Goal: Use online tool/utility: Utilize a website feature to perform a specific function

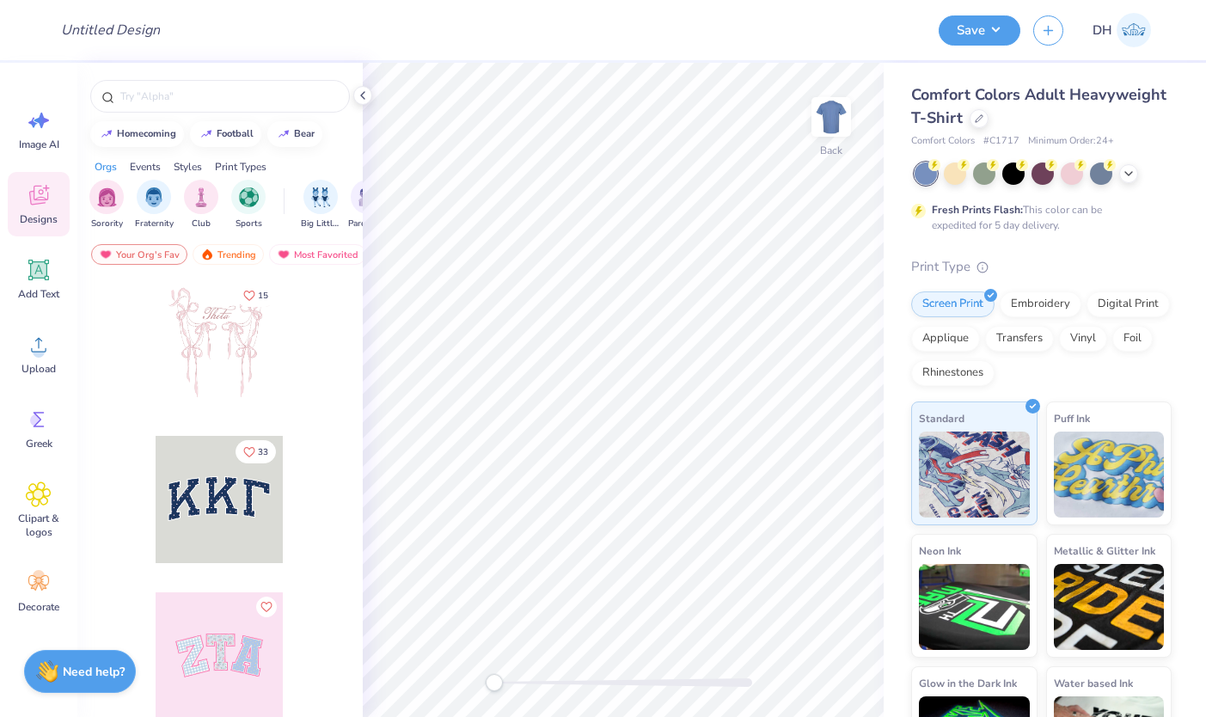
click at [987, 124] on div "Comfort Colors Adult Heavyweight T-Shirt" at bounding box center [1041, 106] width 260 height 46
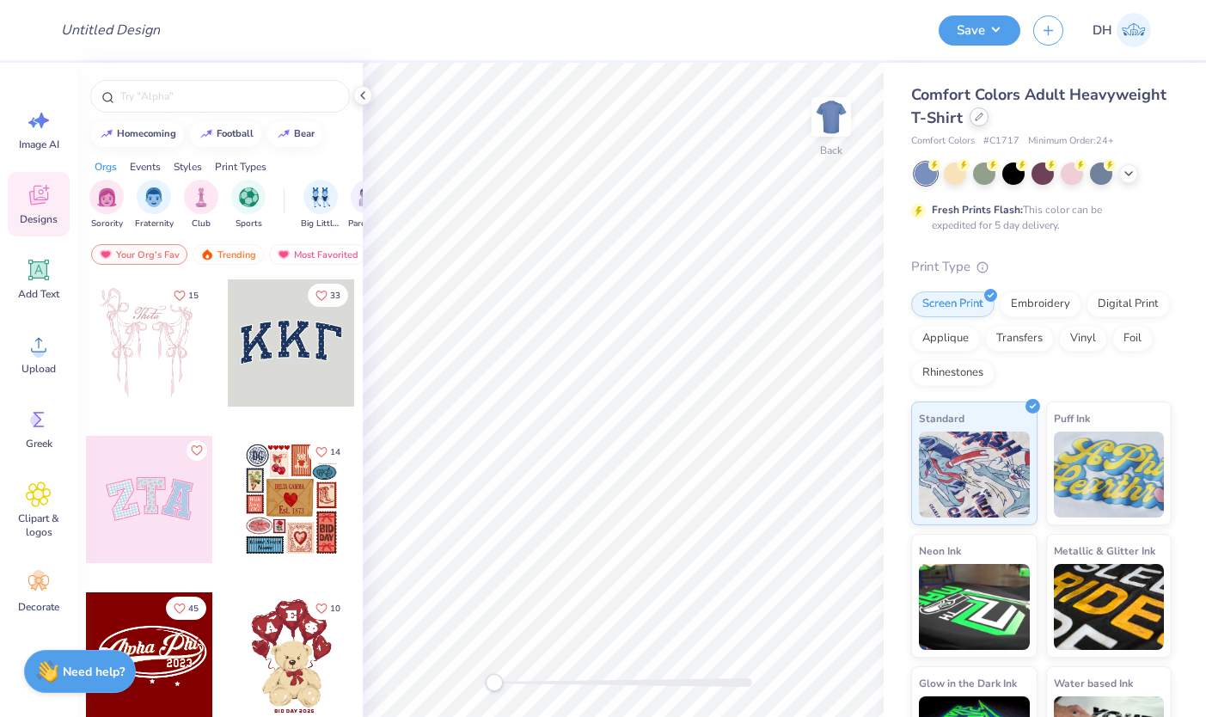
click at [983, 123] on div at bounding box center [978, 116] width 19 height 19
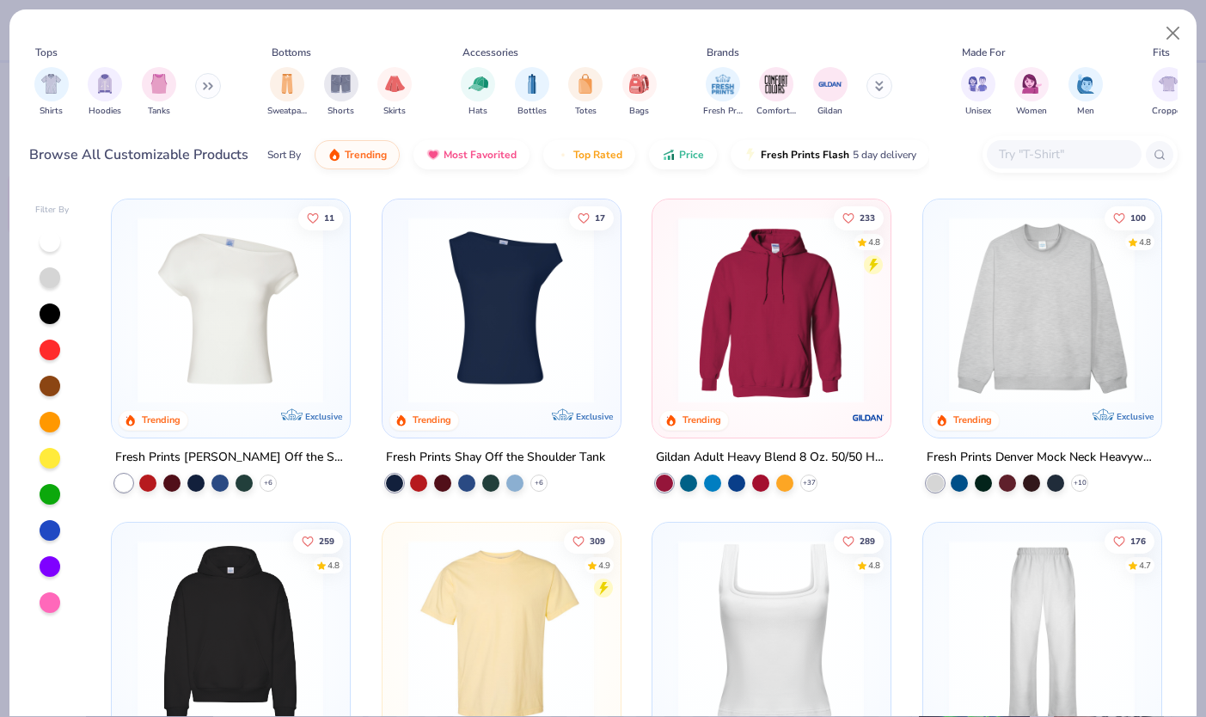
click at [1042, 159] on input "text" at bounding box center [1063, 154] width 132 height 20
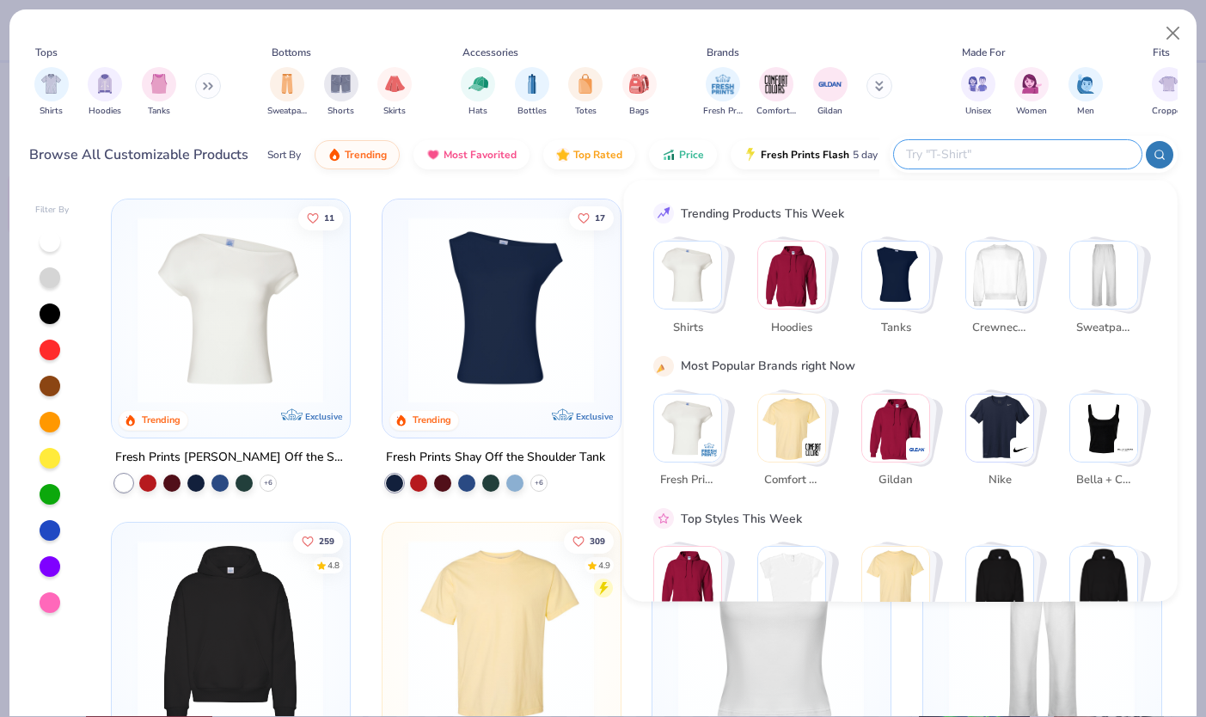
paste input "FT003"
type input "FT003"
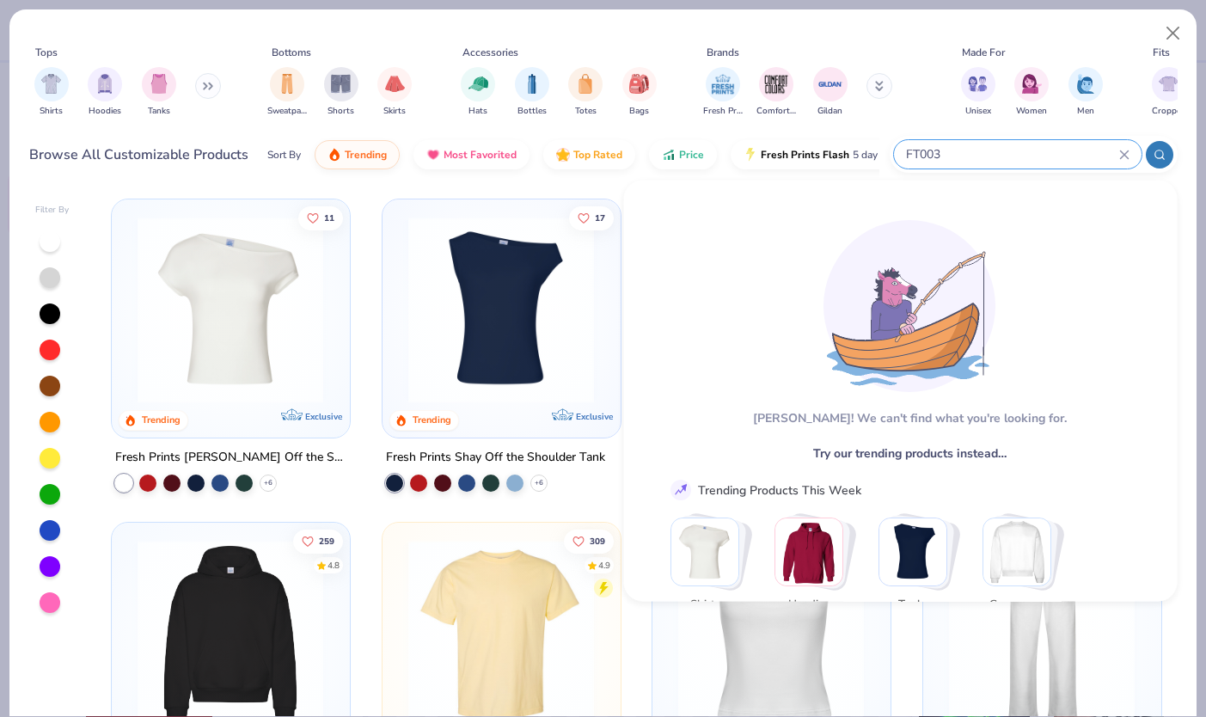
click at [1130, 148] on div "FT003" at bounding box center [1018, 154] width 248 height 28
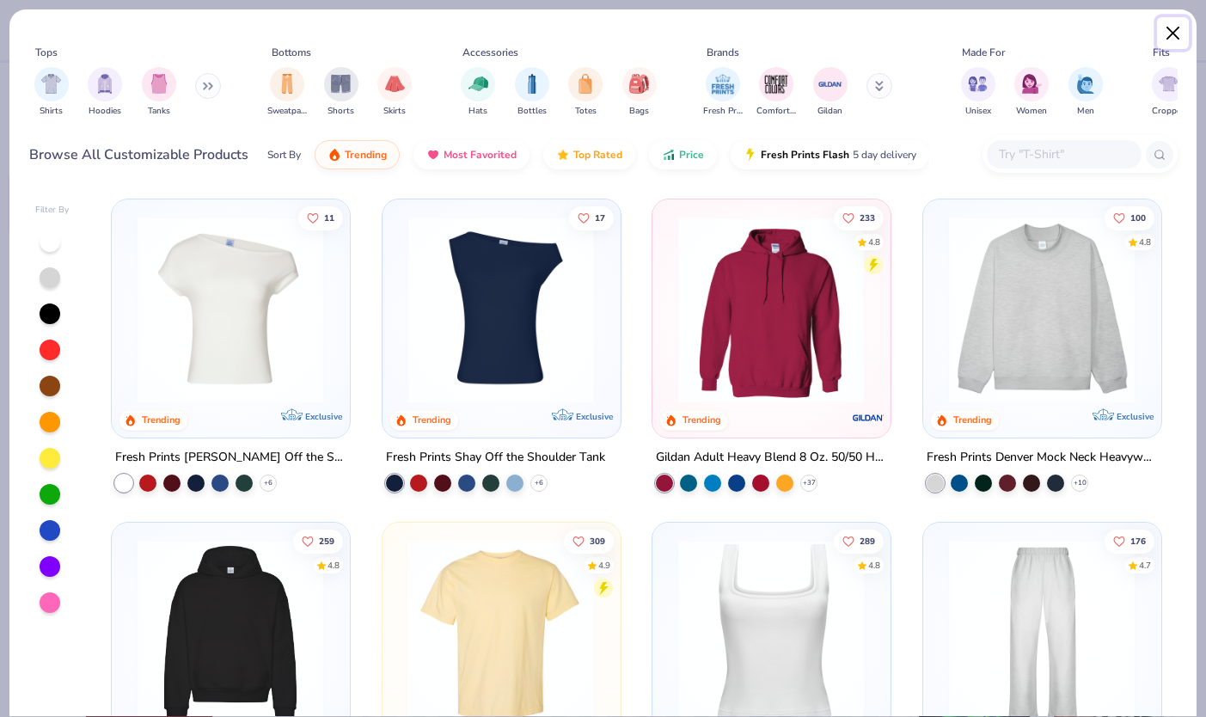
click at [1177, 36] on button "Close" at bounding box center [1173, 33] width 33 height 33
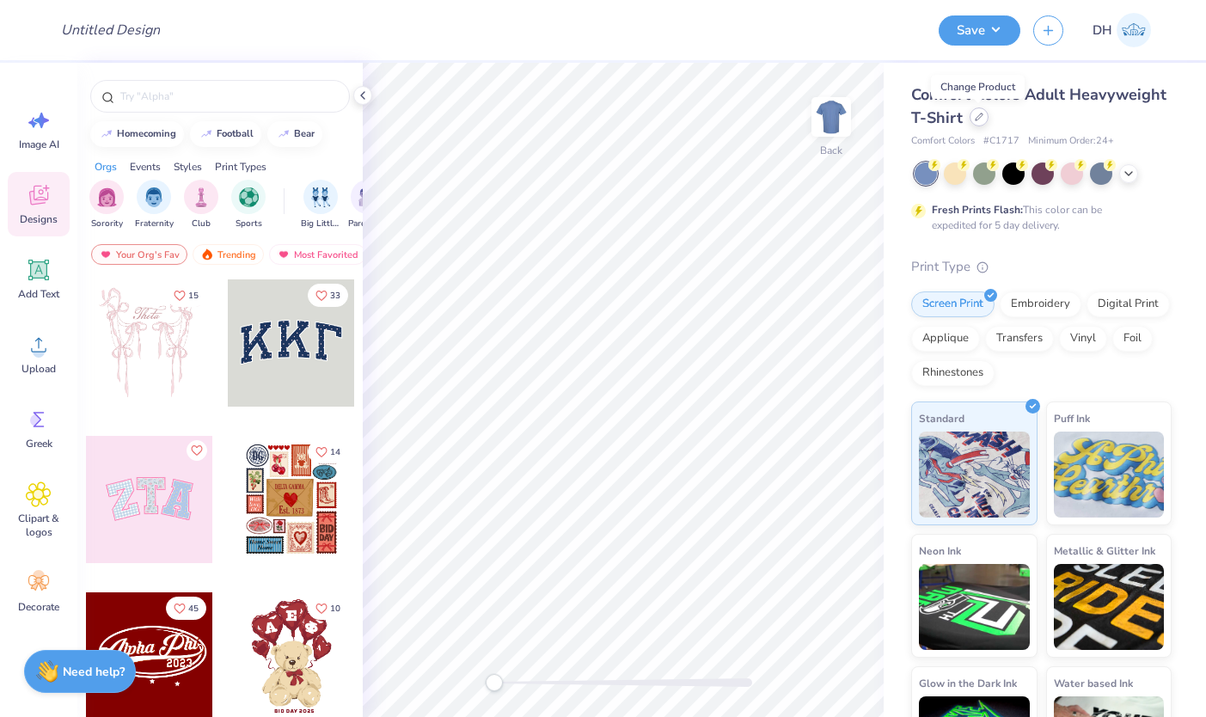
click at [975, 119] on icon at bounding box center [979, 117] width 9 height 9
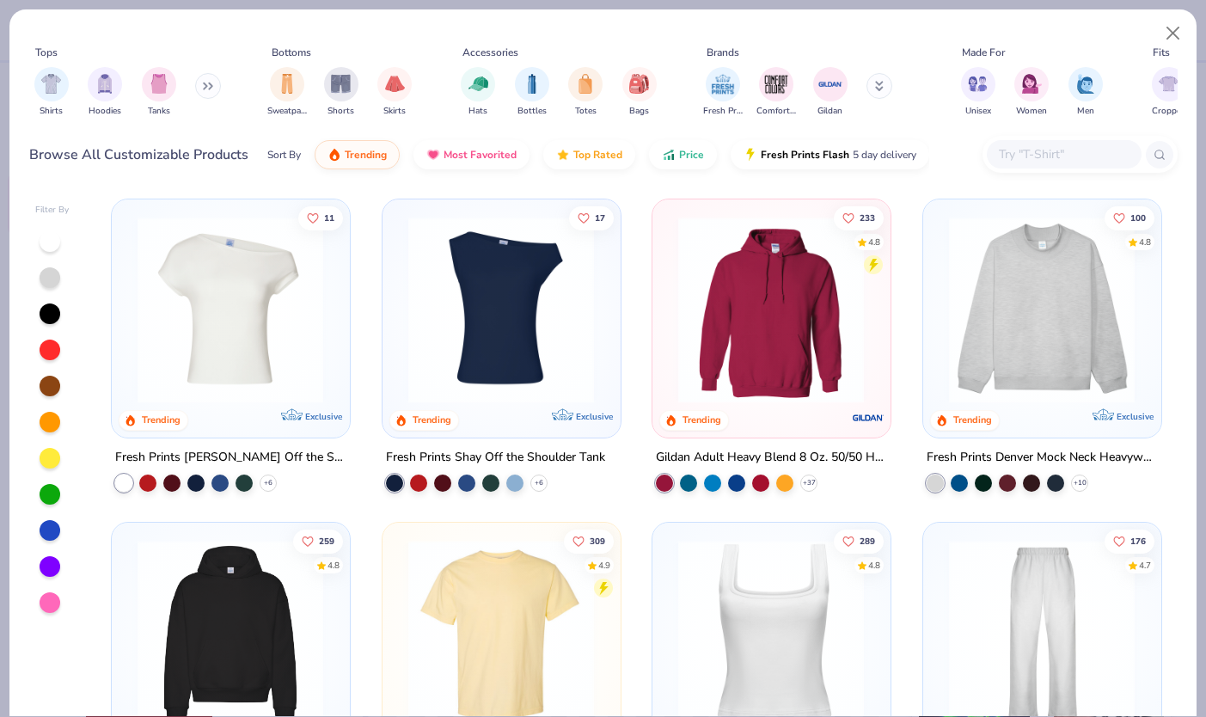
click at [1048, 150] on input "text" at bounding box center [1063, 154] width 132 height 20
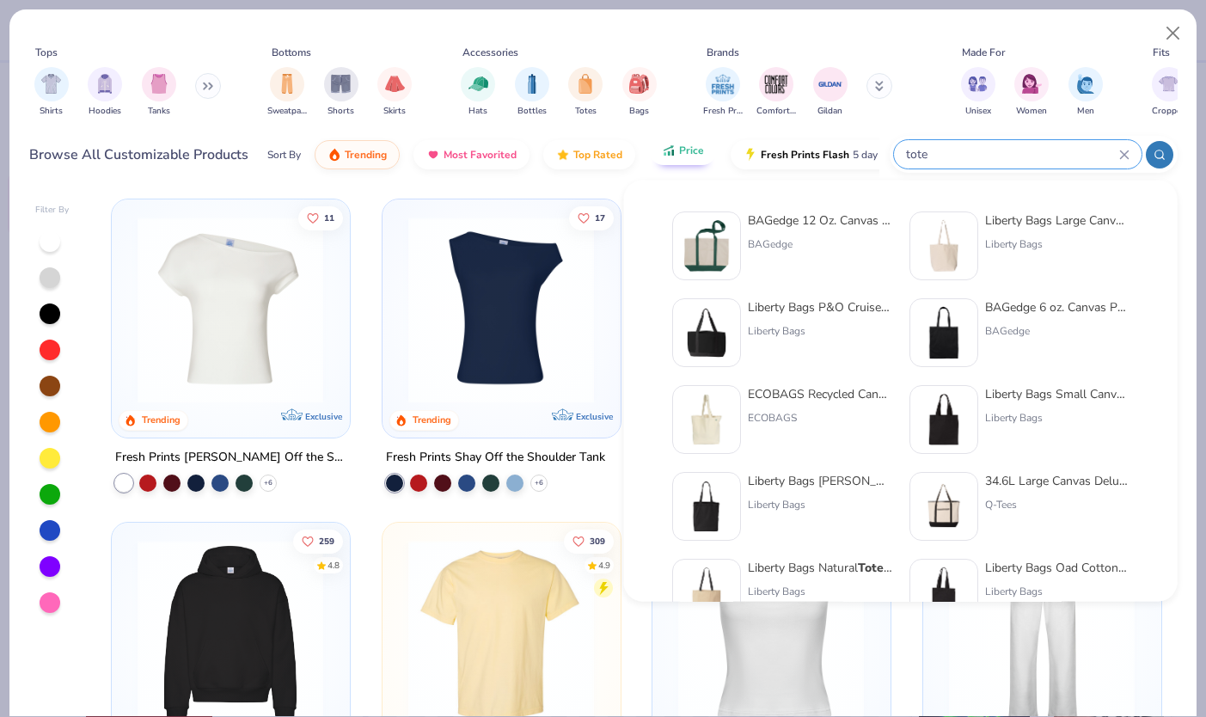
type input "tote"
click at [689, 156] on span "Price" at bounding box center [691, 151] width 25 height 14
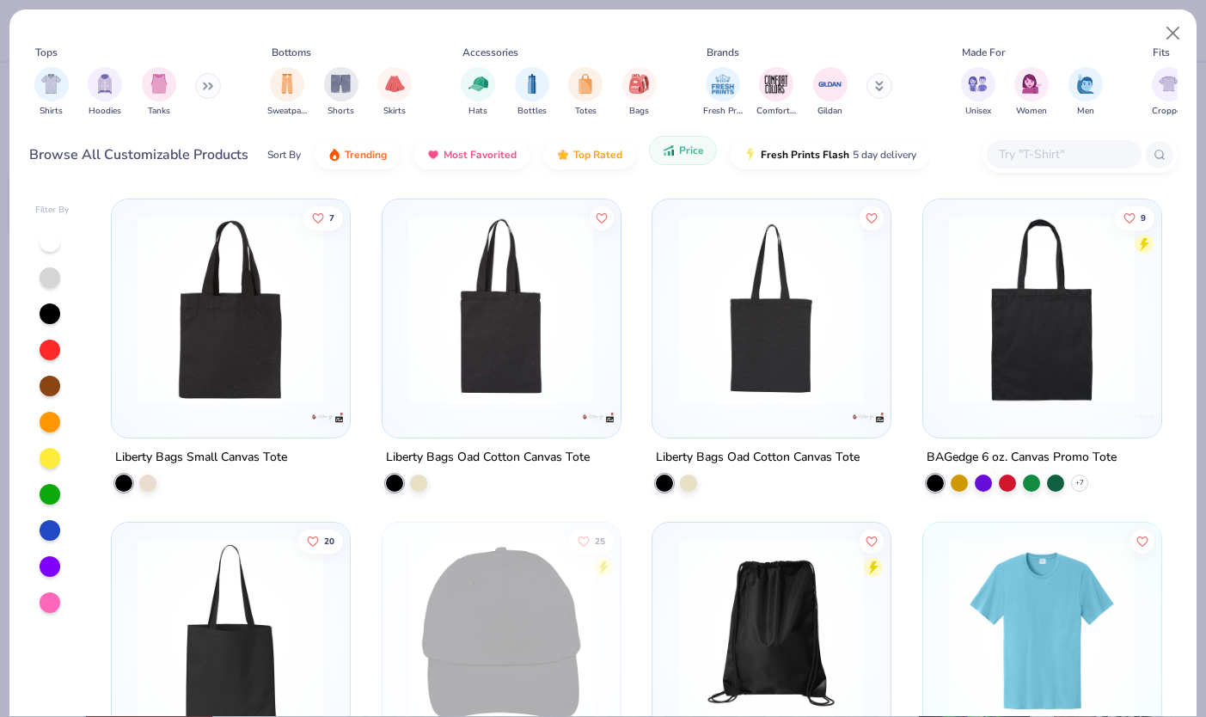
click at [672, 150] on icon "button" at bounding box center [669, 150] width 14 height 15
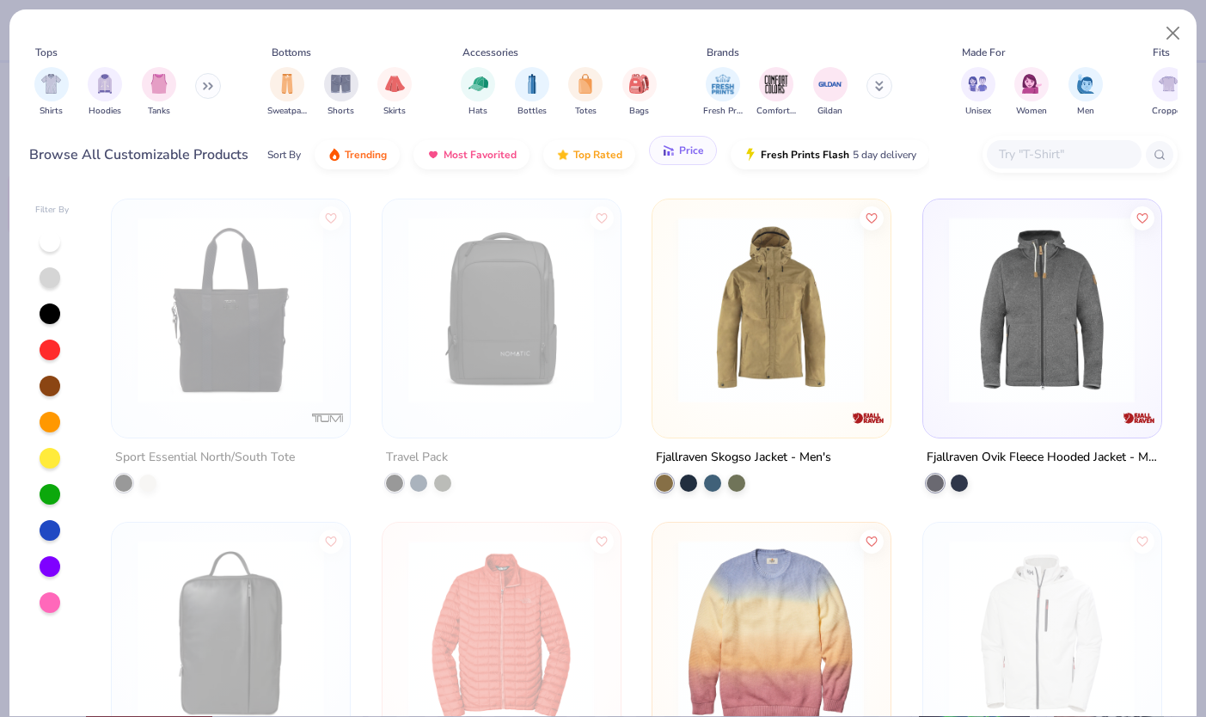
click at [672, 150] on icon "button" at bounding box center [669, 150] width 14 height 15
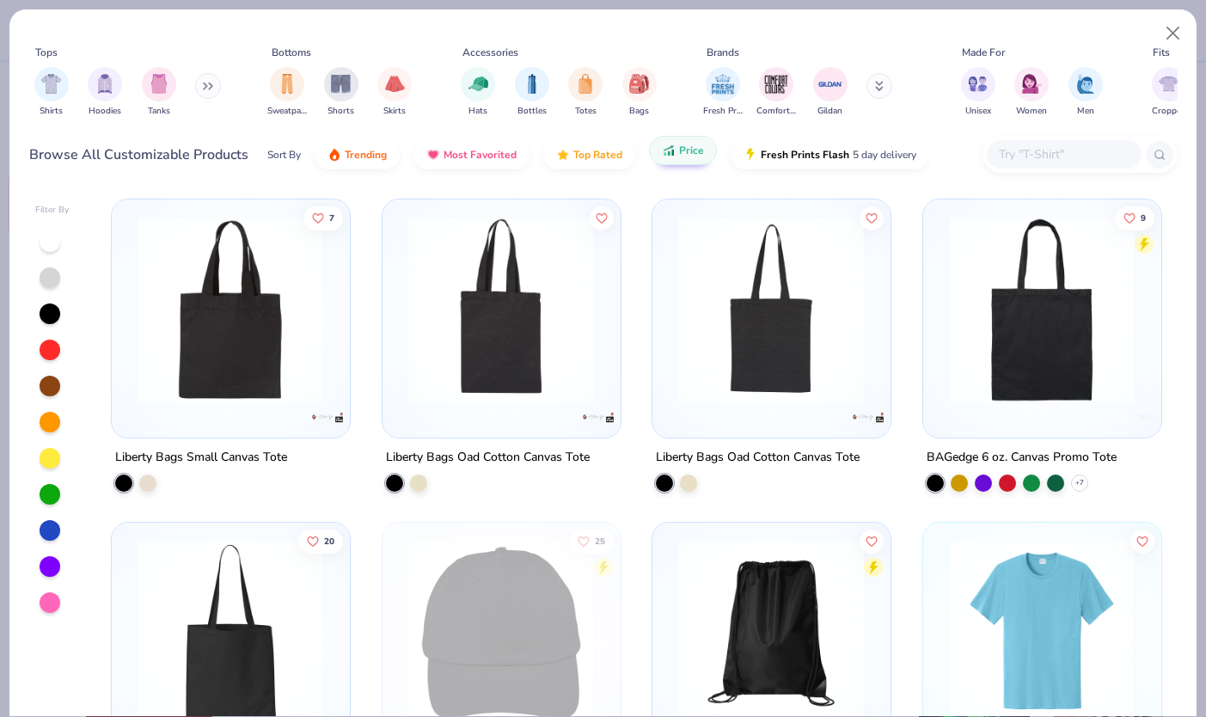
click at [664, 138] on div "Sort By Trending Most Favorited Top Rated Price Fresh Prints Flash 5 day delive…" at bounding box center [598, 155] width 662 height 48
drag, startPoint x: 669, startPoint y: 144, endPoint x: 670, endPoint y: 164, distance: 19.8
click at [669, 144] on icon "button" at bounding box center [669, 150] width 14 height 15
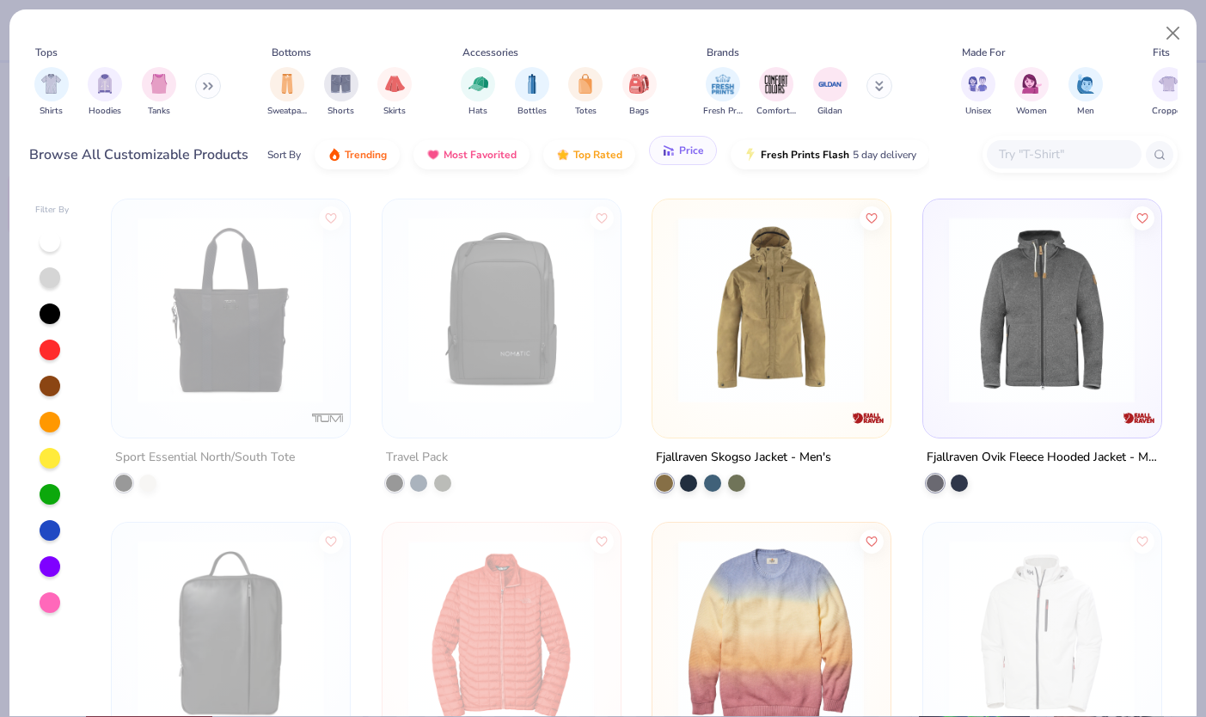
click at [680, 149] on span "Price" at bounding box center [691, 151] width 25 height 14
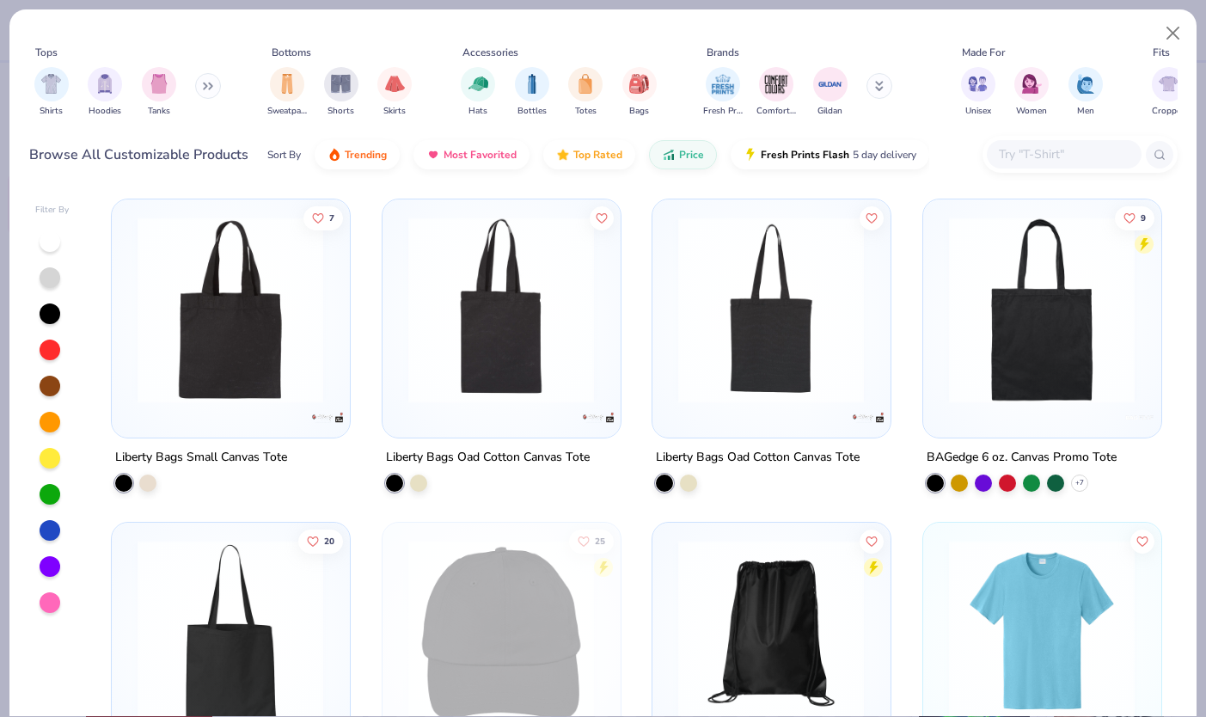
click at [161, 476] on div "Liberty Bags Small Canvas Tote" at bounding box center [231, 468] width 240 height 45
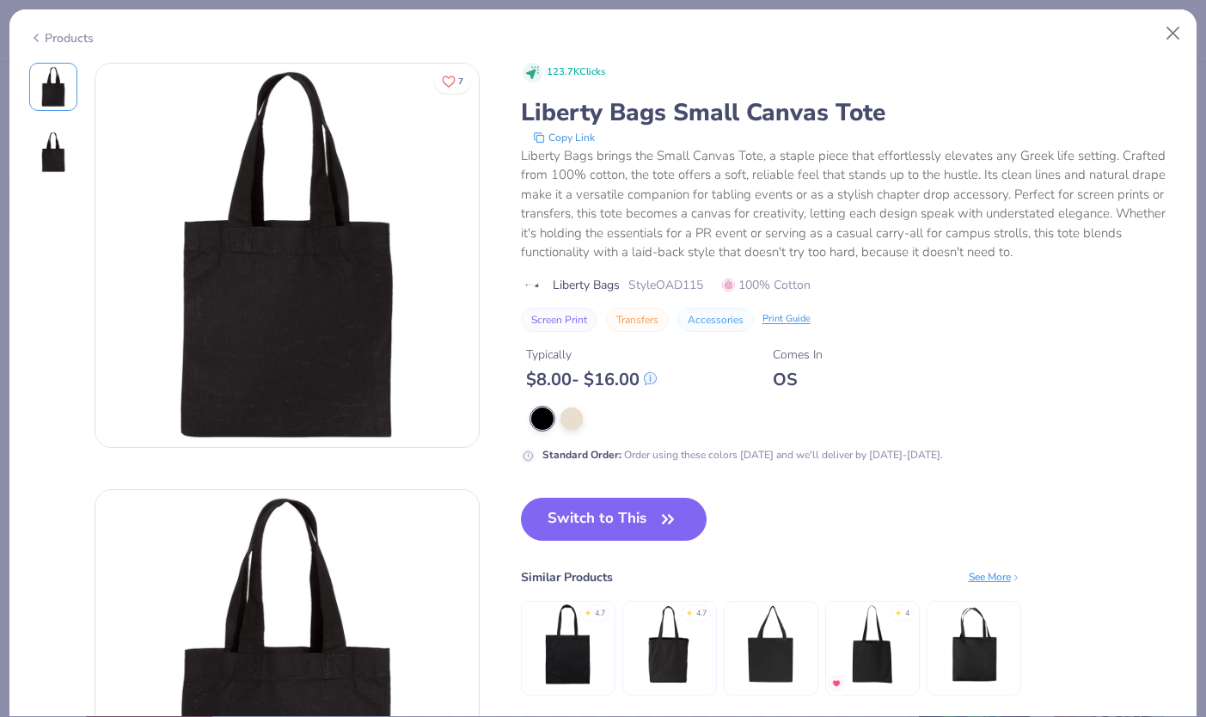
click at [675, 273] on div "123.7K Clicks Liberty Bags Small Canvas Tote Copy Link Liberty Bags brings the …" at bounding box center [849, 197] width 657 height 269
click at [677, 282] on span "Style OAD115" at bounding box center [665, 285] width 75 height 18
click at [572, 421] on div at bounding box center [571, 417] width 22 height 22
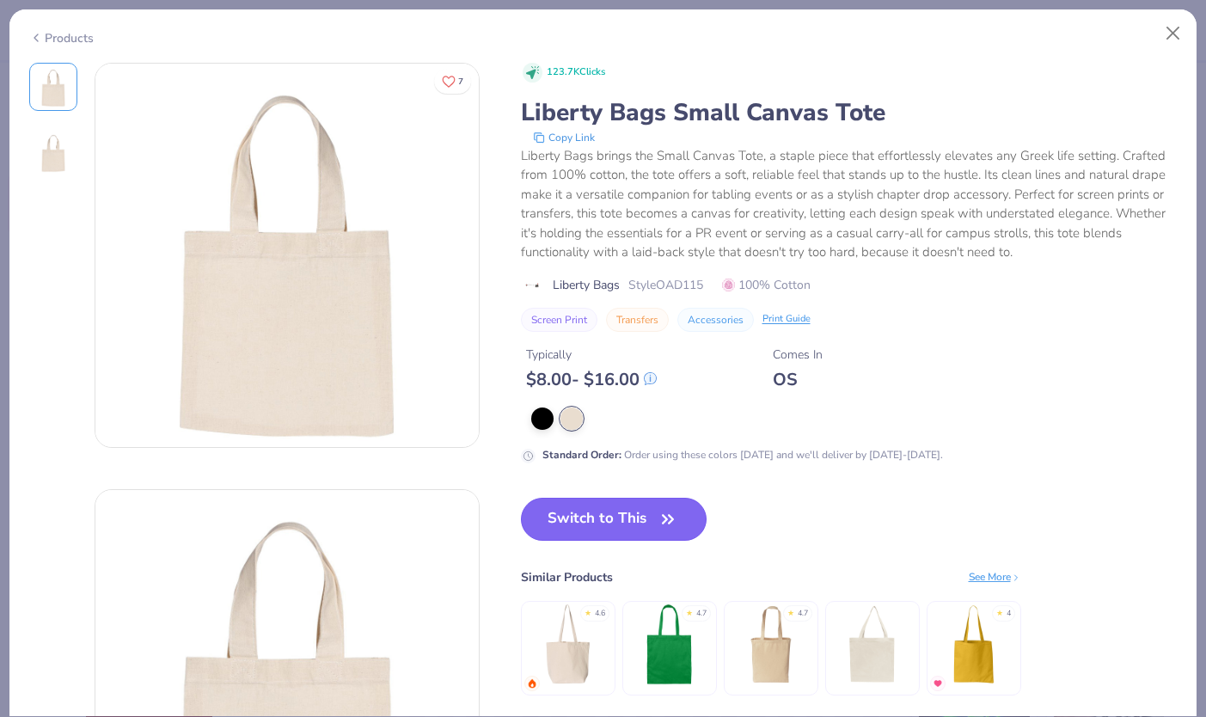
click at [600, 521] on button "Switch to This" at bounding box center [614, 519] width 186 height 43
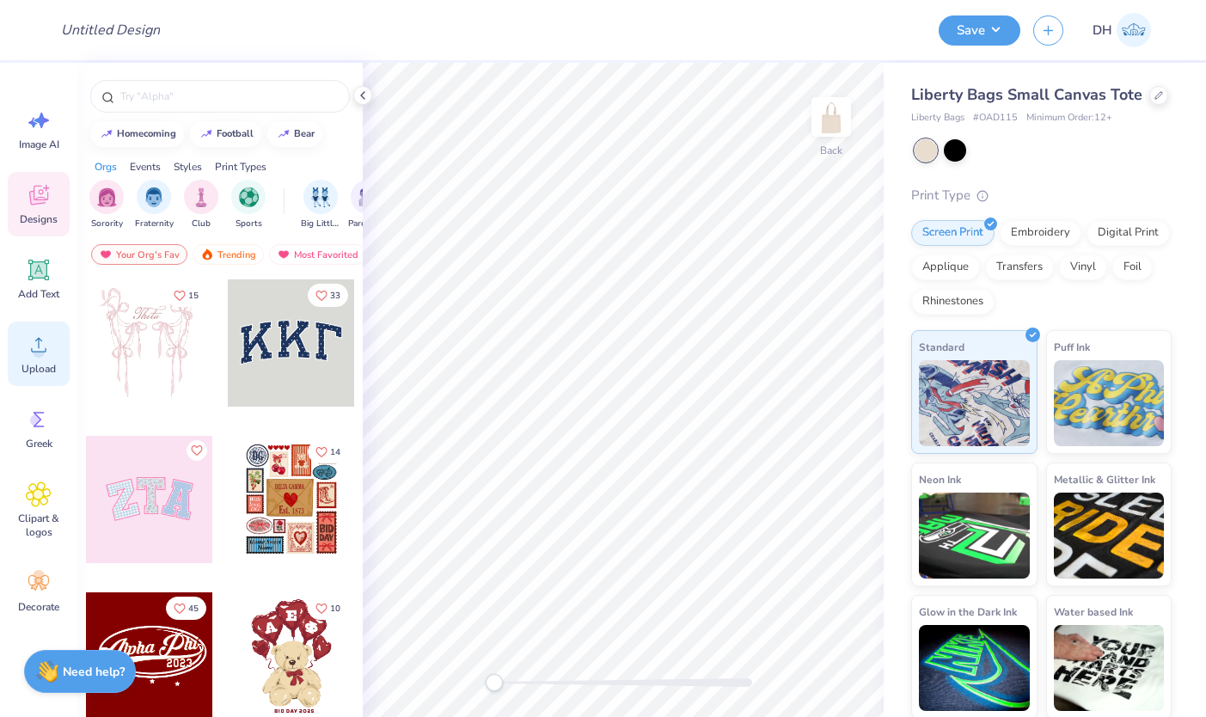
click at [35, 352] on circle at bounding box center [39, 351] width 12 height 12
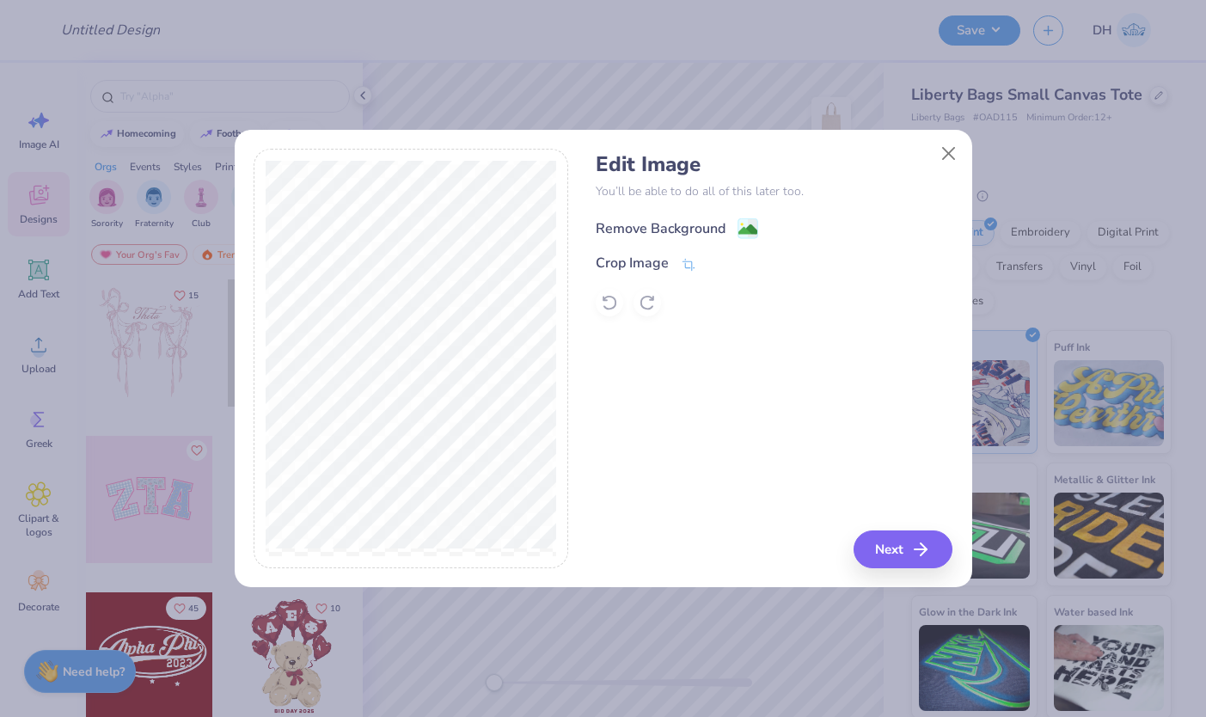
click at [742, 236] on image at bounding box center [747, 229] width 19 height 19
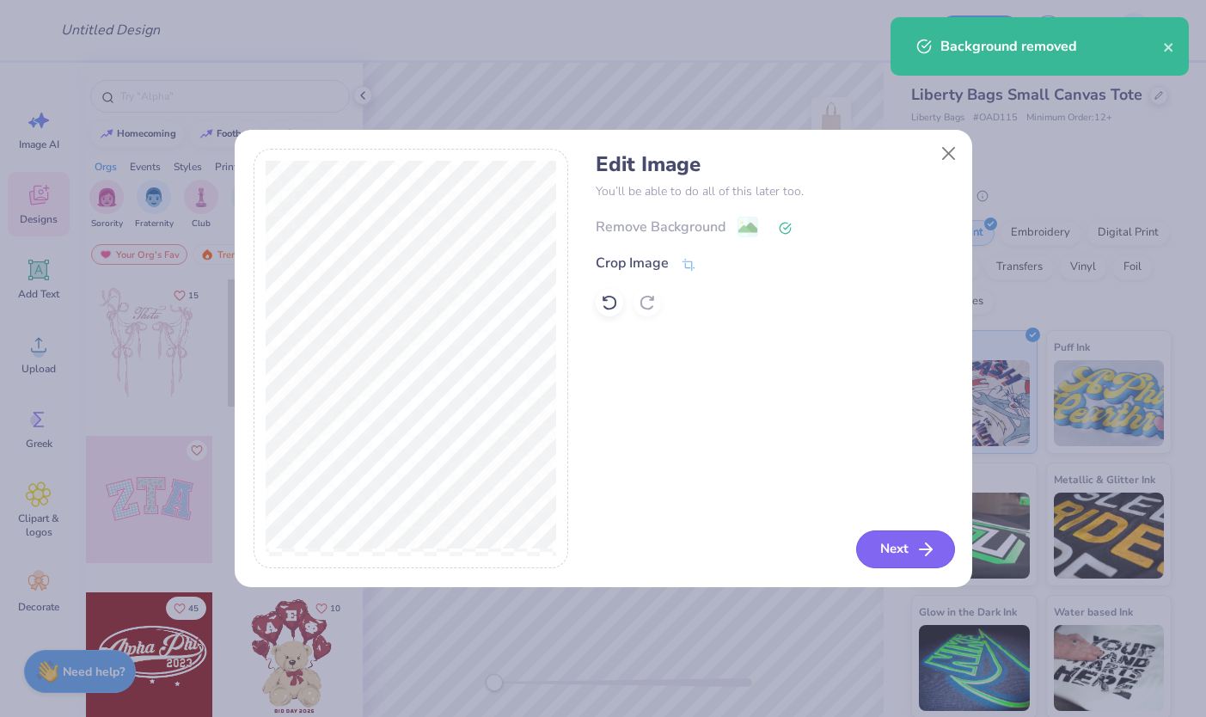
click at [917, 540] on icon "button" at bounding box center [925, 549] width 21 height 21
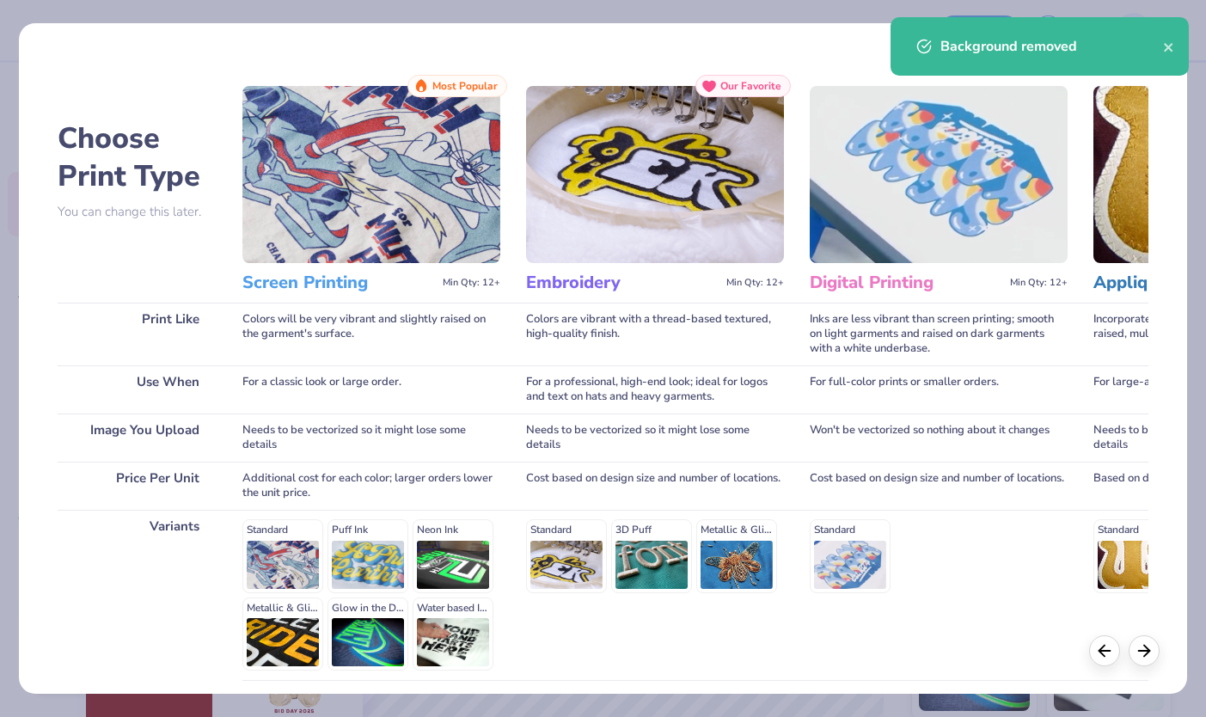
scroll to position [140, 0]
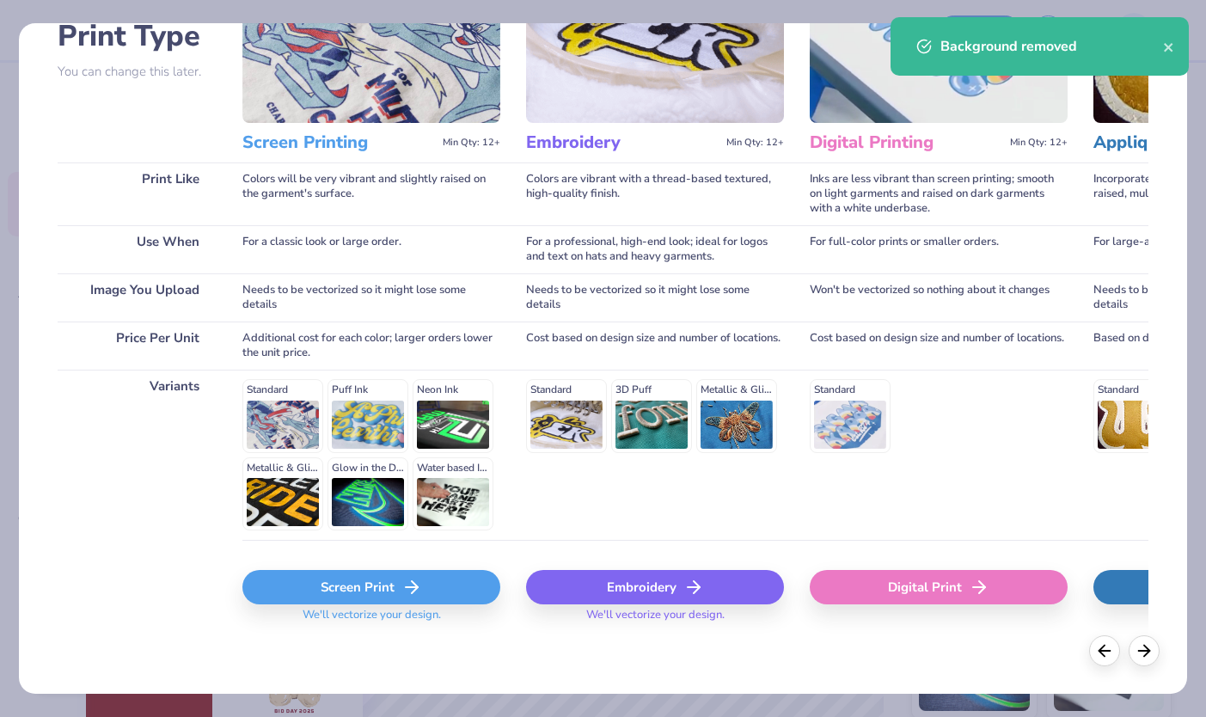
click at [358, 604] on div "Screen Print We'll vectorize your design." at bounding box center [371, 601] width 258 height 63
click at [356, 604] on div "Screen Print We'll vectorize your design." at bounding box center [371, 601] width 258 height 63
click at [356, 590] on div "Screen Print" at bounding box center [371, 587] width 258 height 34
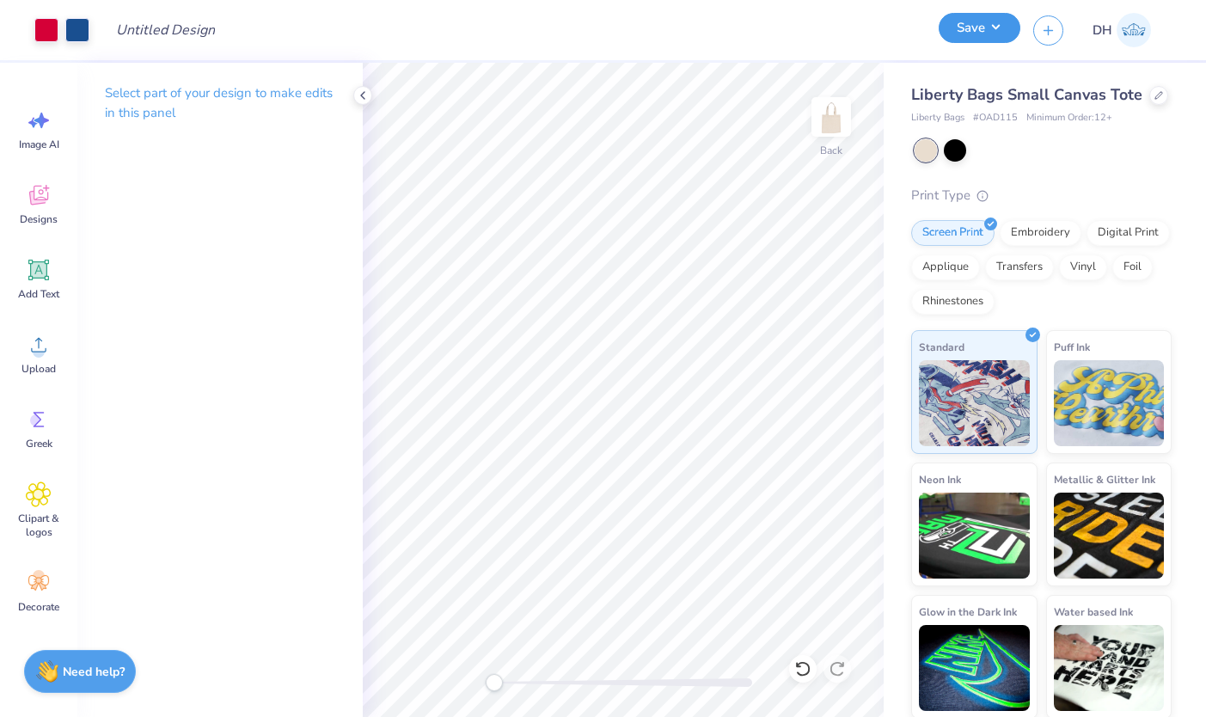
click at [993, 43] on button "Save" at bounding box center [979, 28] width 82 height 30
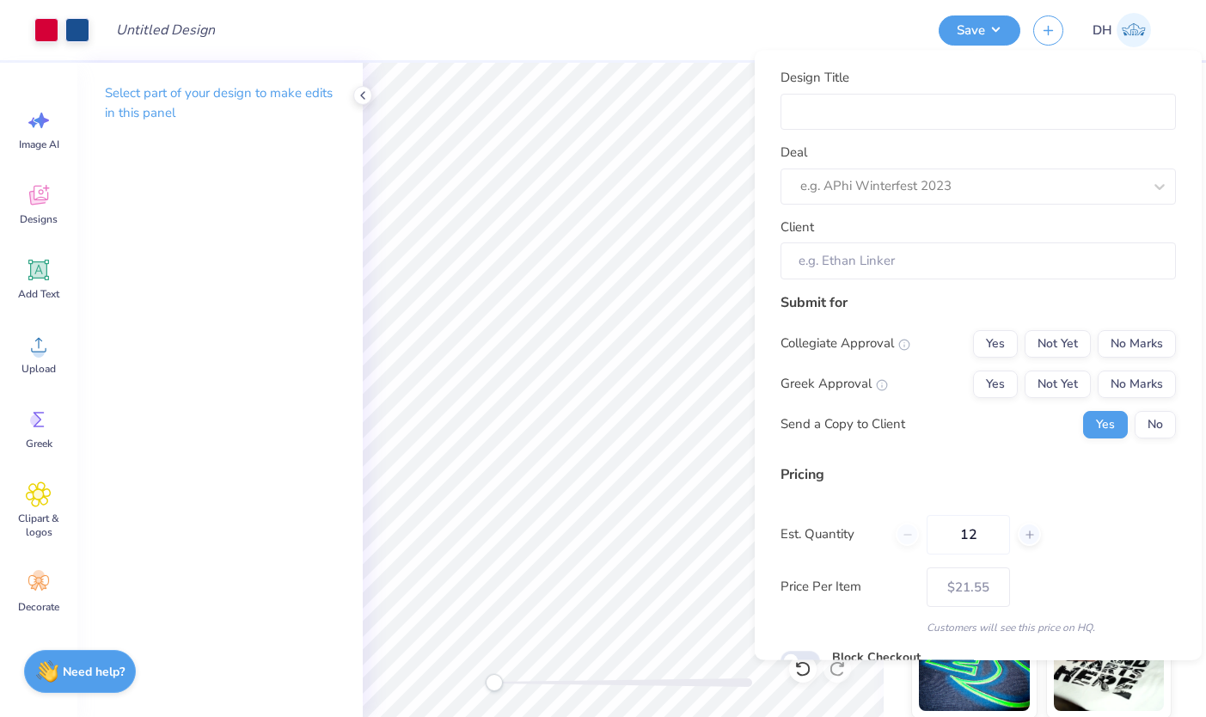
click at [992, 133] on div "Design Title Deal e.g. APhi Winterfest 2023 Client" at bounding box center [977, 173] width 395 height 211
click at [974, 119] on input "Design Title" at bounding box center [977, 111] width 395 height 37
type input "B"
type input "Bi"
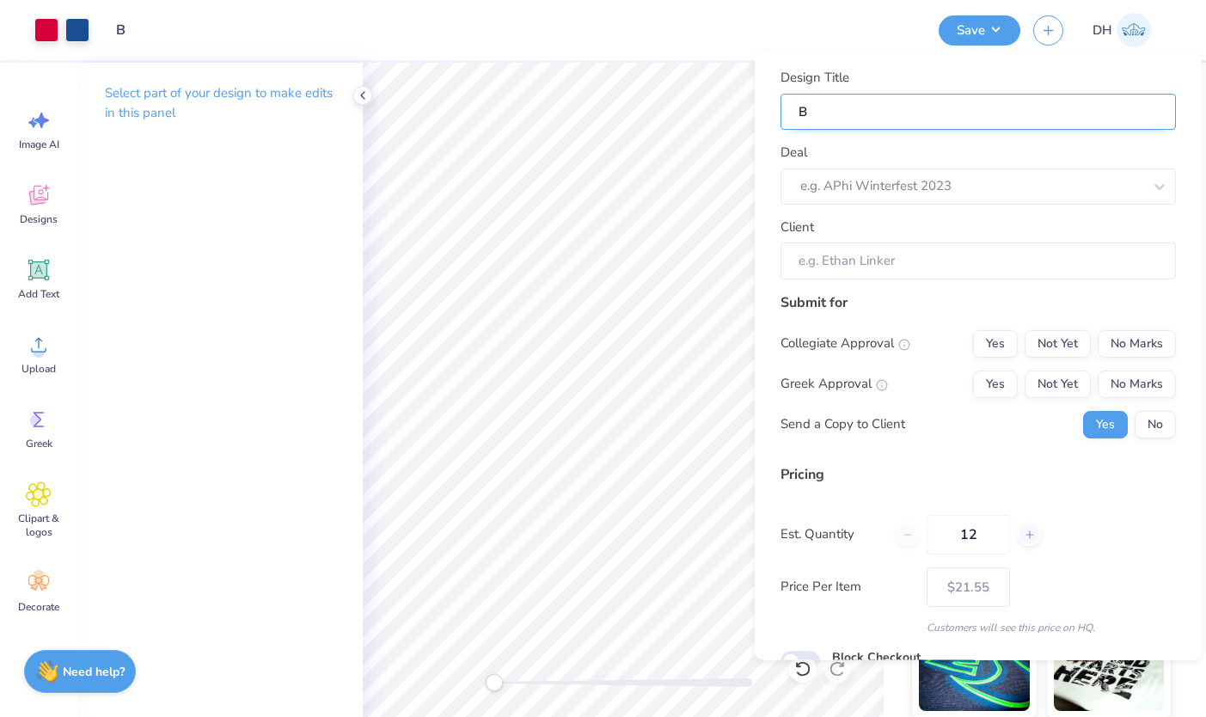
type input "Bi"
type input "Bir"
type input "Birt"
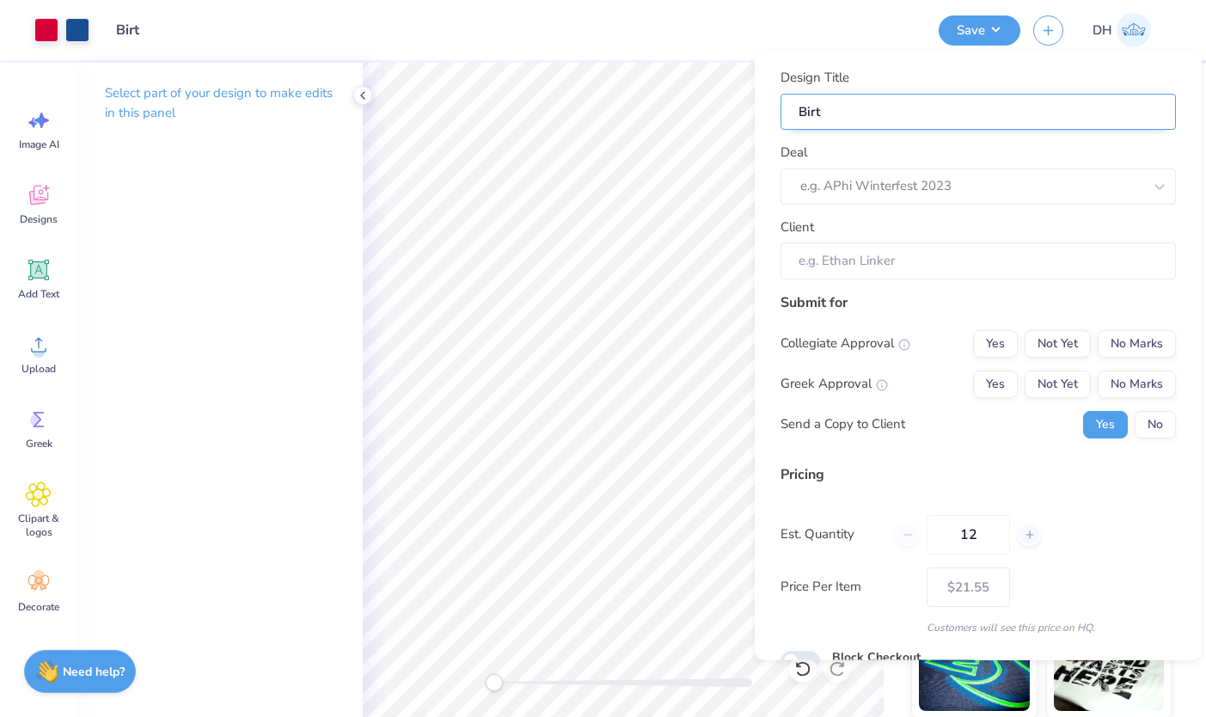
type input "Birth"
type input "Birthd"
type input "Birthda"
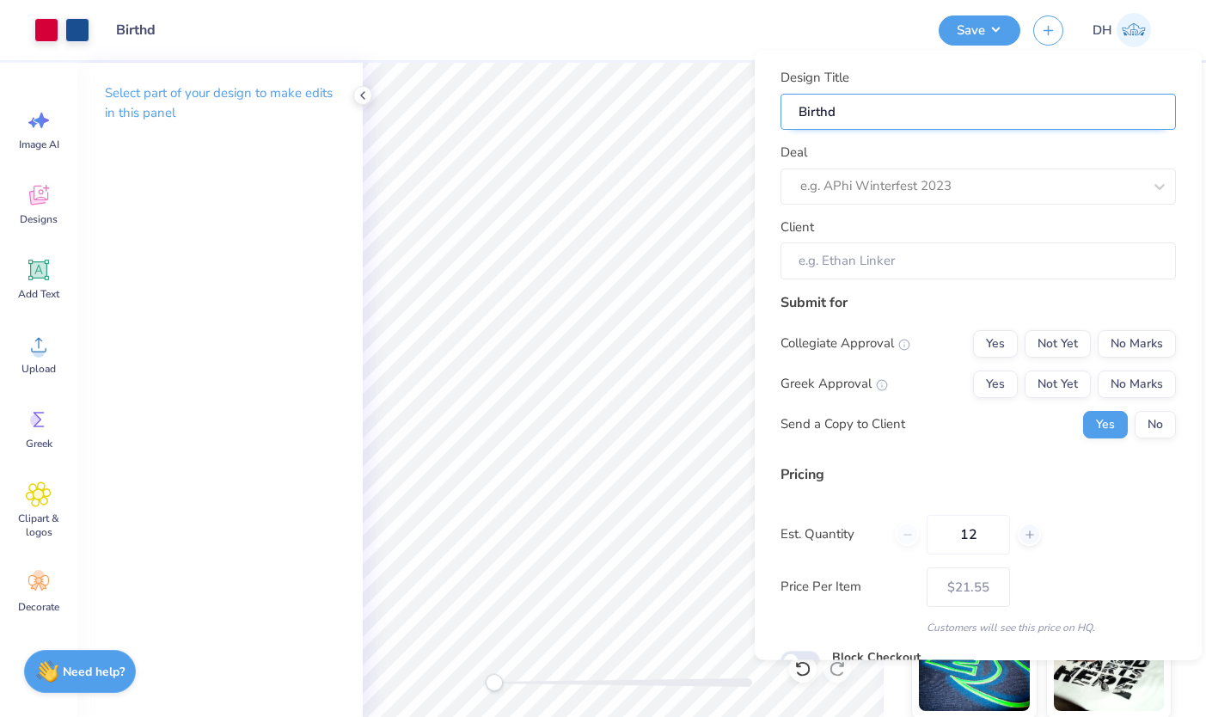
type input "Birthda"
type input "Birthday"
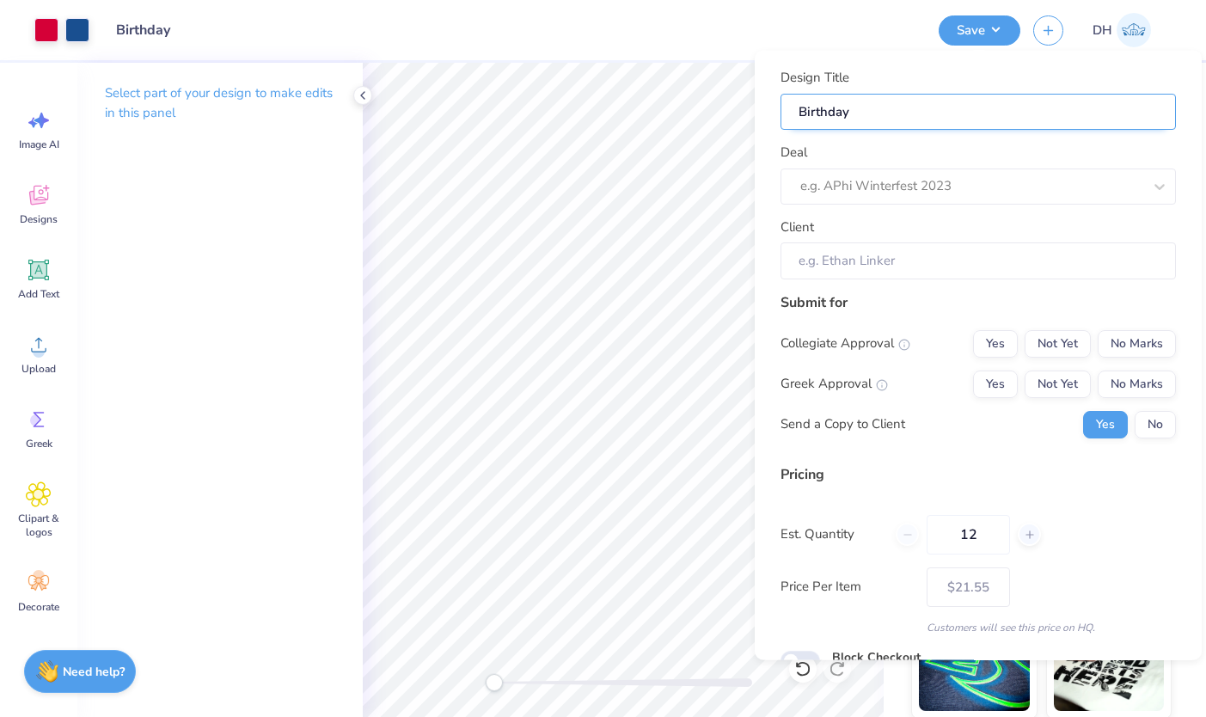
type input "Birthday T"
type input "Birthday To"
type input "Birthday Tot"
type input "Birthday Tote"
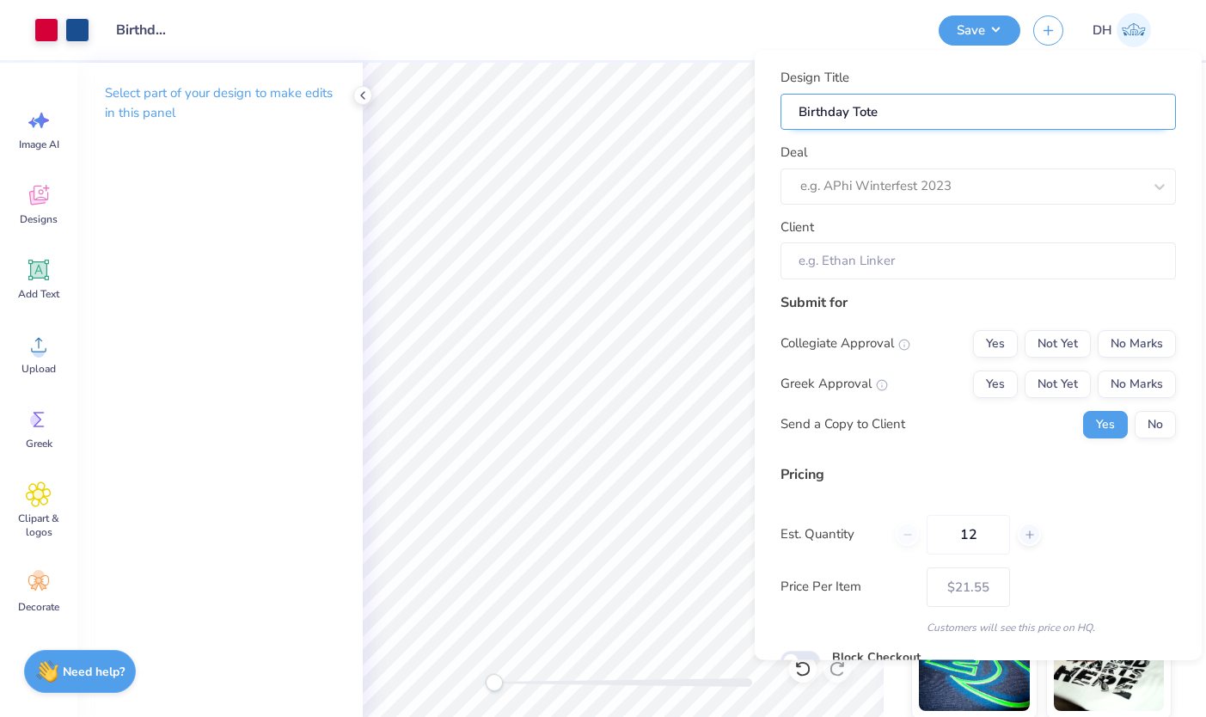
type input "Birthday Tote"
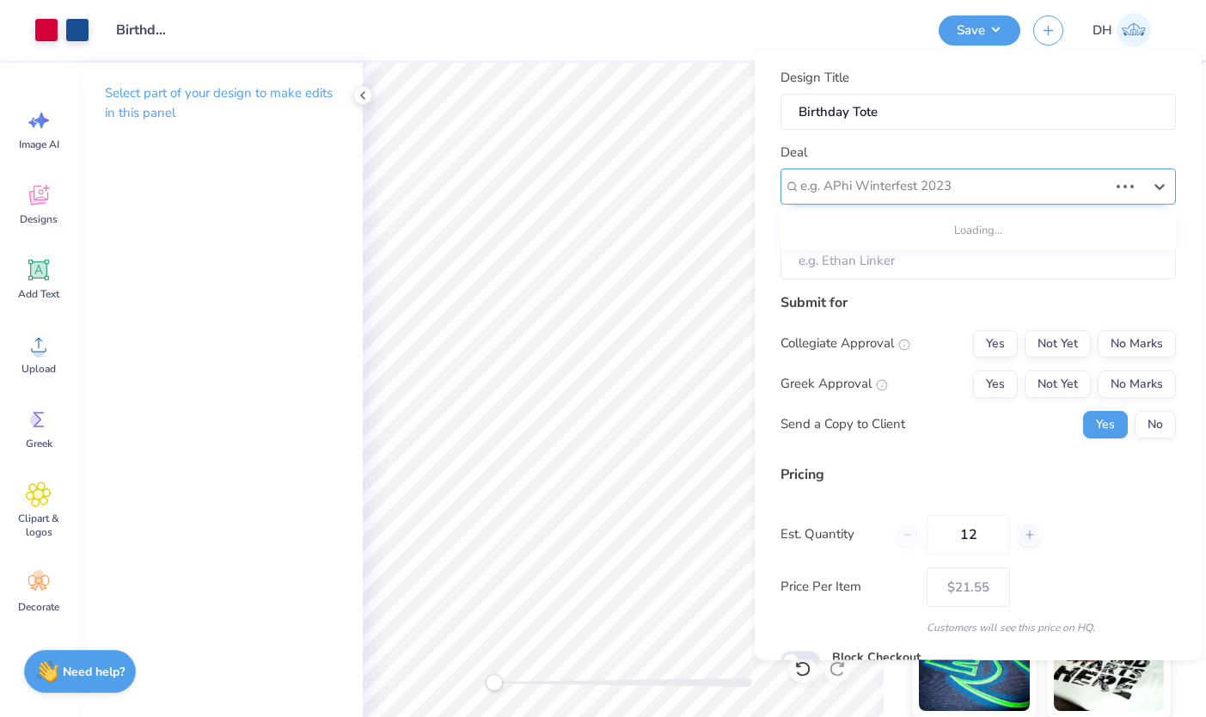
click at [1028, 197] on div "e.g. APhi Winterfest 2023" at bounding box center [953, 186] width 311 height 27
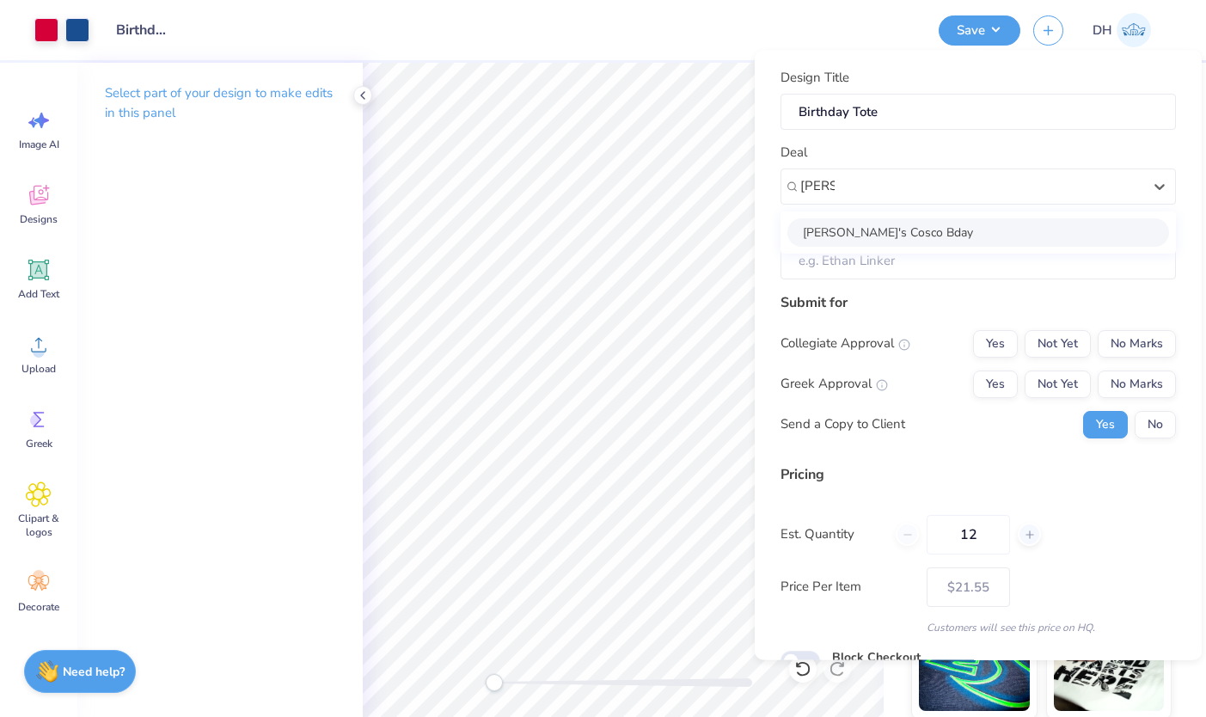
click at [998, 216] on div "[PERSON_NAME]'s Cosco Bday" at bounding box center [977, 232] width 395 height 42
click at [993, 226] on div "[PERSON_NAME]'s Cosco Bday" at bounding box center [978, 231] width 382 height 28
type input "[PERSON_NAME]"
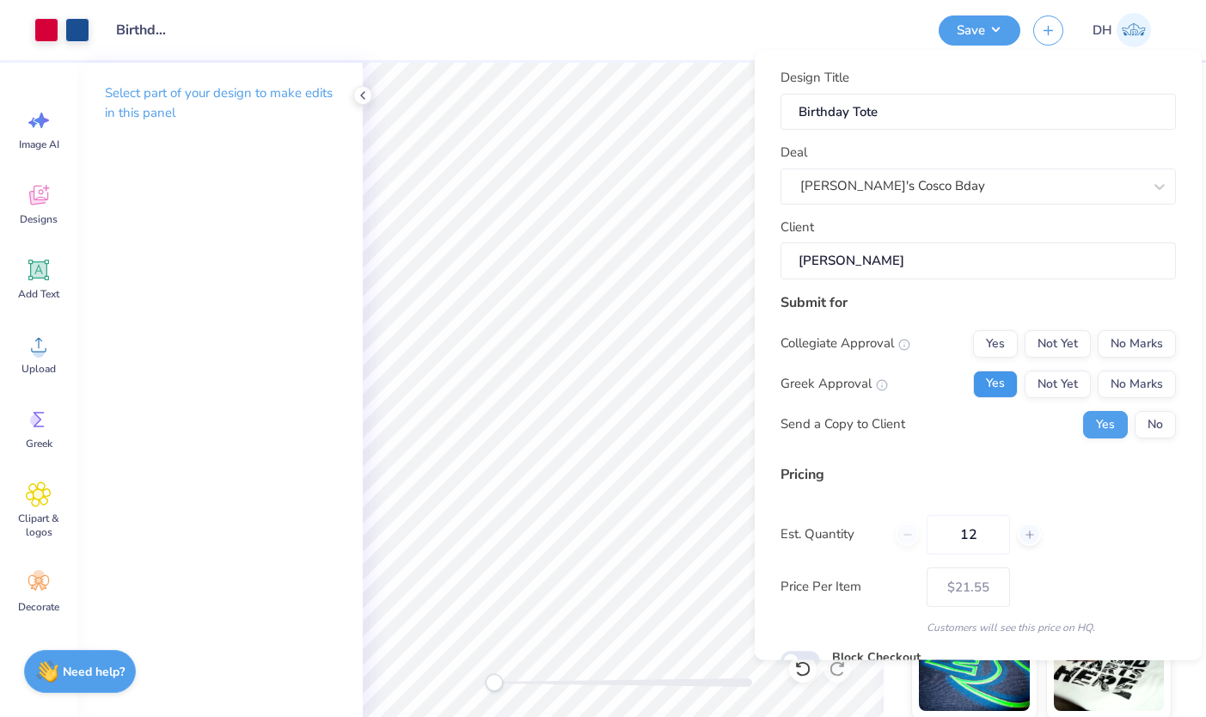
click at [987, 380] on button "Yes" at bounding box center [995, 384] width 45 height 28
click at [1133, 380] on button "No Marks" at bounding box center [1136, 384] width 78 height 28
click at [1133, 349] on button "No Marks" at bounding box center [1136, 343] width 78 height 28
type input "$21.55"
click at [986, 513] on div "Pricing Est. Quantity 12 Price Per Item $21.55 Customers will see this price on…" at bounding box center [977, 548] width 395 height 171
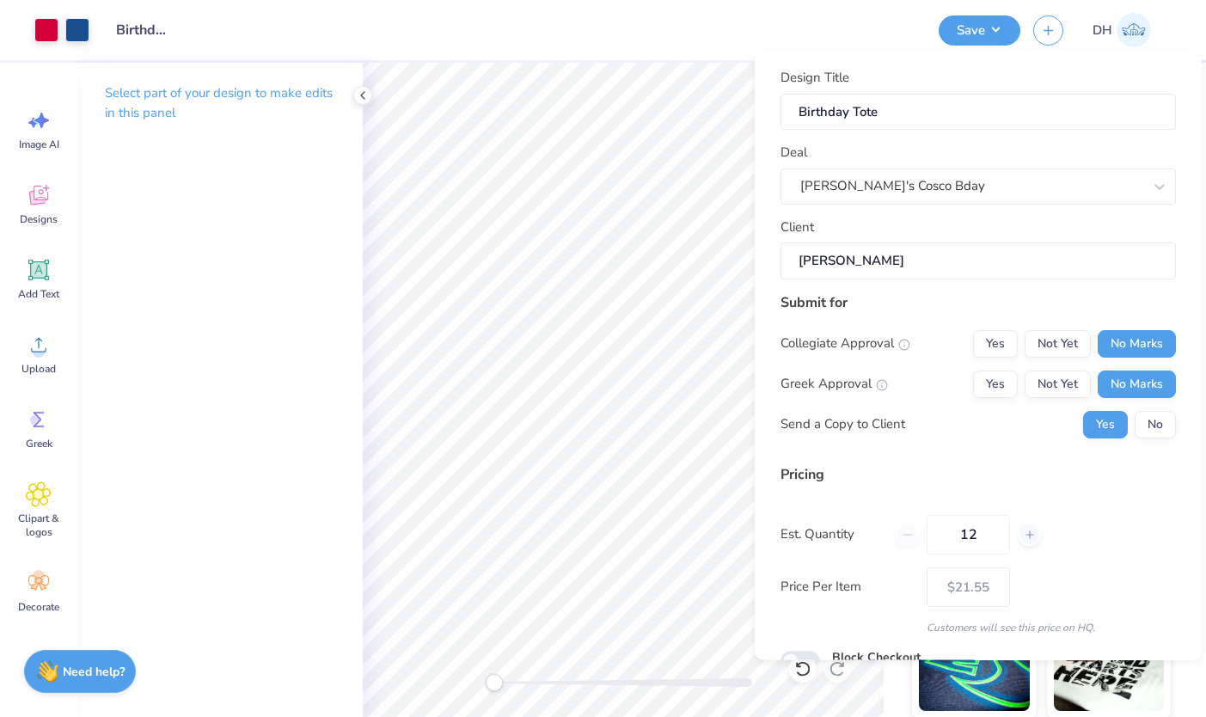
click at [986, 513] on div "Pricing Est. Quantity 12 Price Per Item $21.55 Customers will see this price on…" at bounding box center [977, 548] width 395 height 171
click at [986, 521] on input "12" at bounding box center [967, 534] width 83 height 40
type input "20"
type input "$17.84"
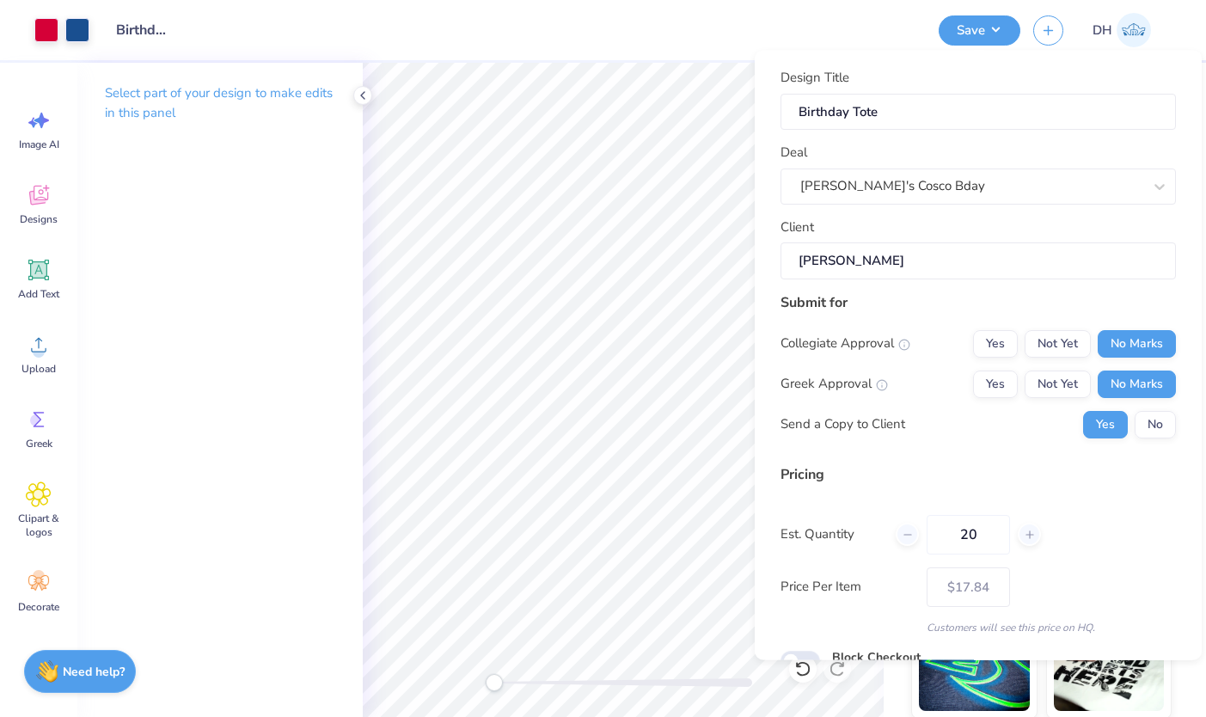
type input "20"
click at [981, 495] on div "Pricing Est. Quantity 20 Price Per Item $17.84 Customers will see this price on…" at bounding box center [977, 548] width 395 height 171
